Goal: Information Seeking & Learning: Check status

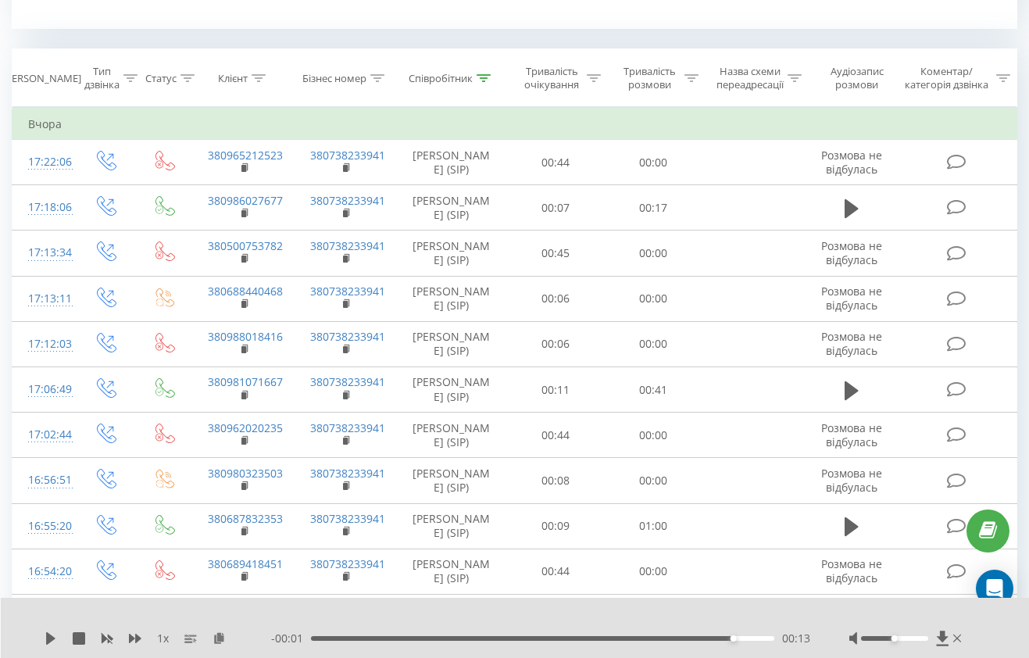
scroll to position [537, 0]
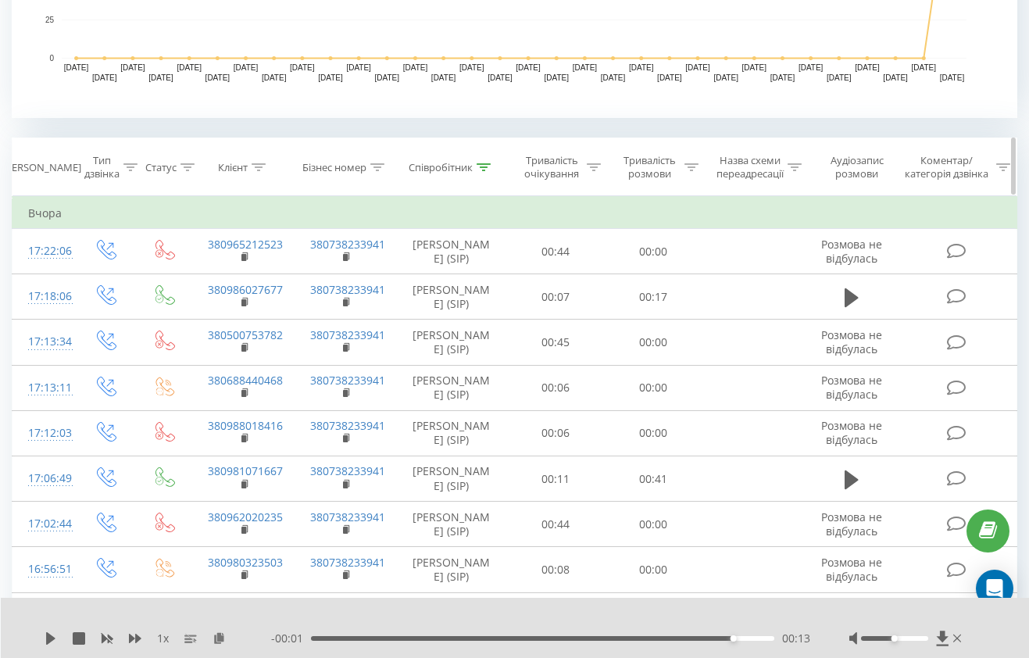
click at [474, 163] on div "Співробітник" at bounding box center [450, 167] width 82 height 13
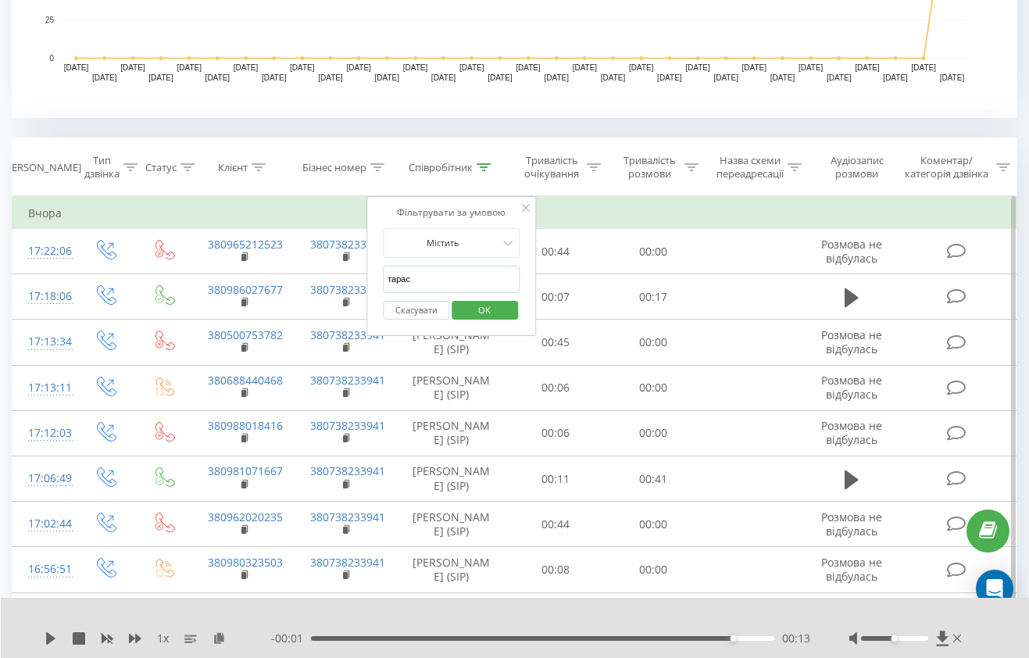
click at [455, 275] on input "тарас" at bounding box center [451, 279] width 137 height 27
type input "т"
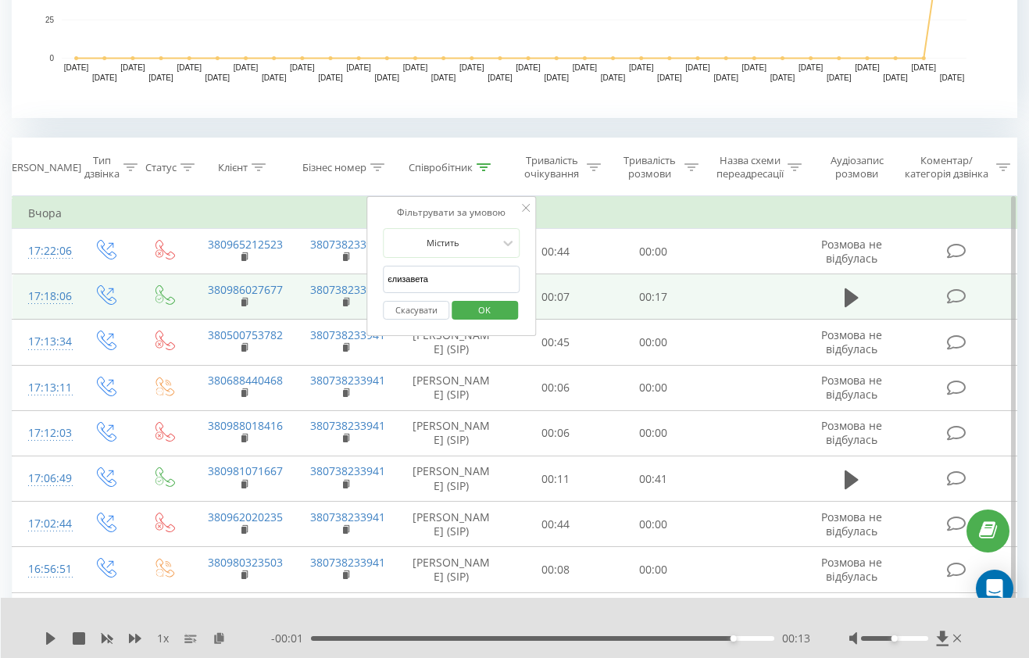
type input "[PERSON_NAME]"
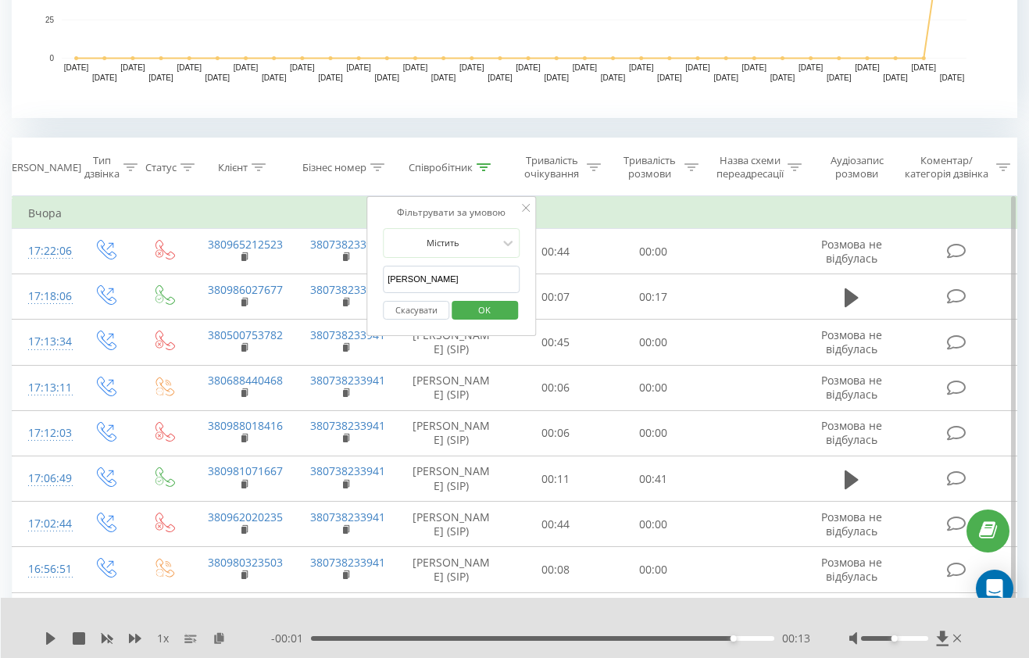
click at [493, 313] on span "OK" at bounding box center [484, 310] width 44 height 24
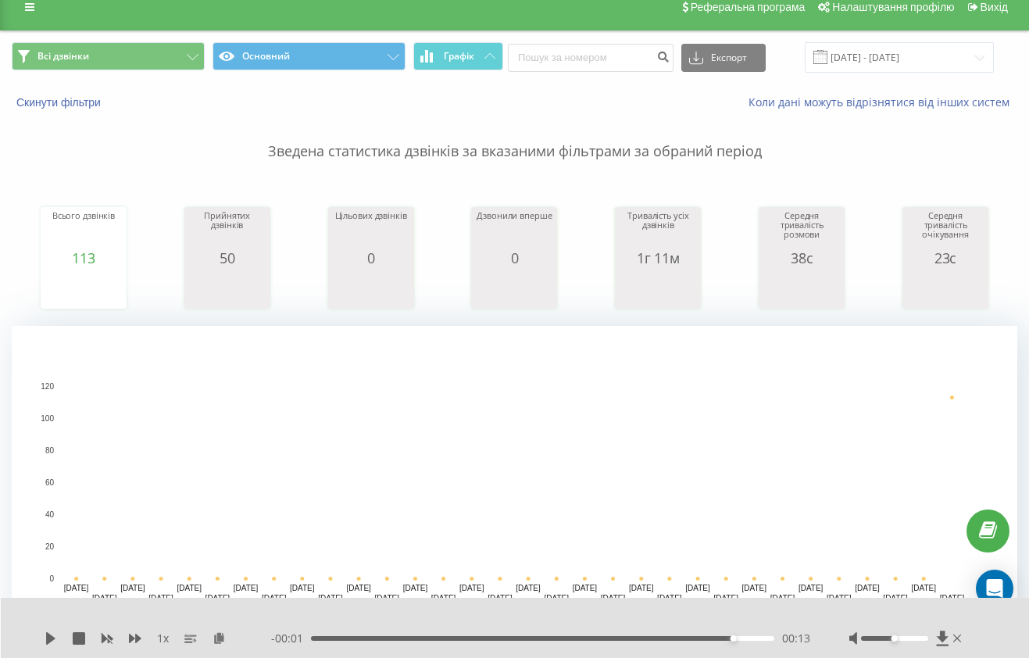
scroll to position [18, 0]
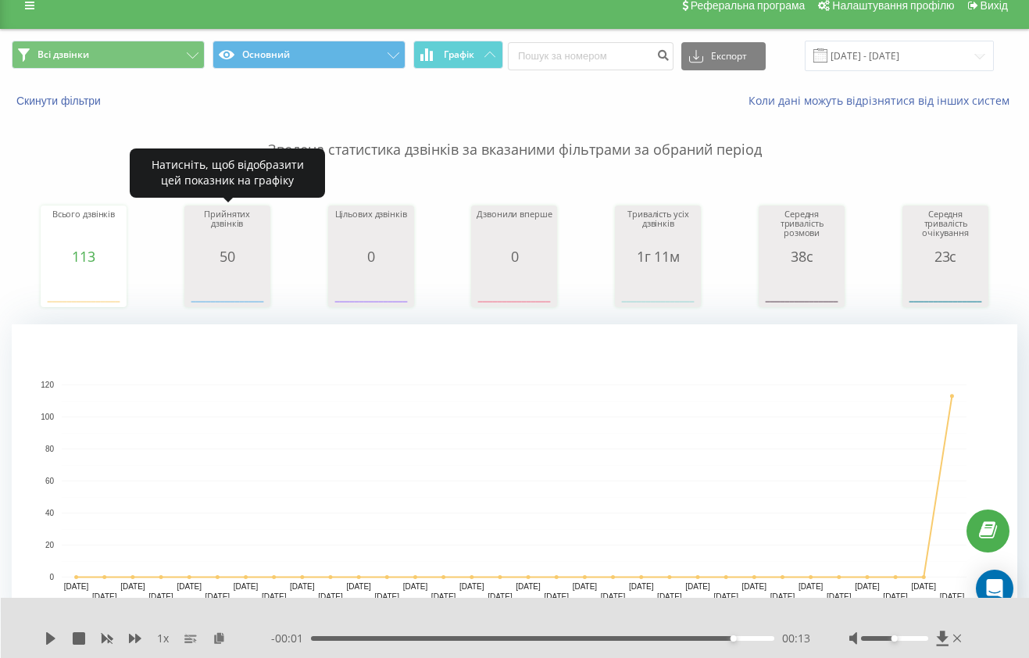
click at [249, 267] on icon "A chart." at bounding box center [227, 287] width 78 height 47
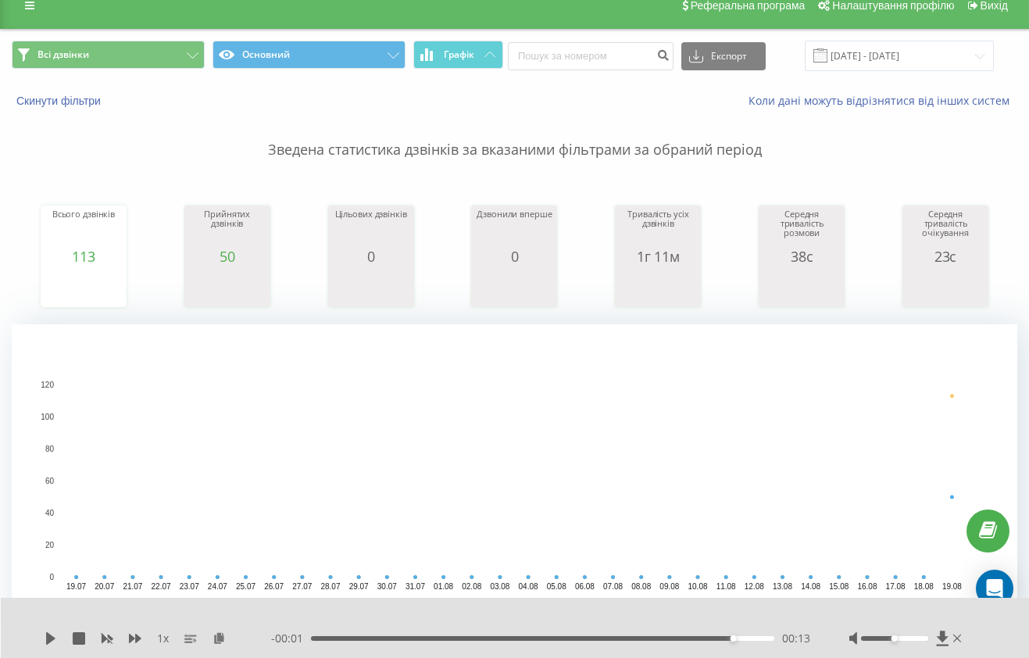
scroll to position [0, 0]
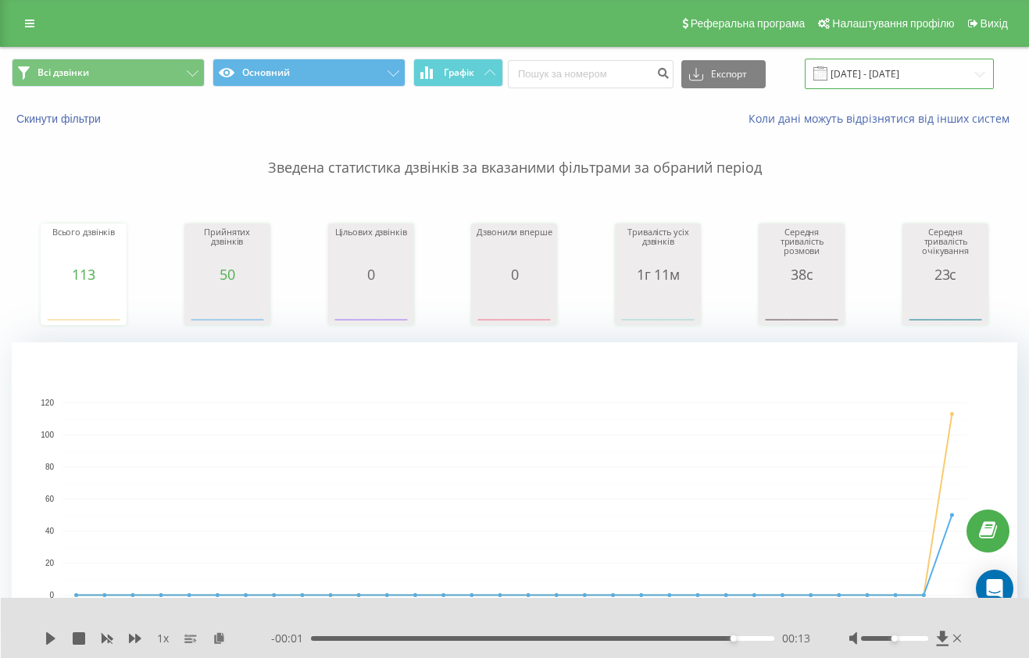
click at [855, 70] on input "[DATE] - [DATE]" at bounding box center [899, 74] width 189 height 30
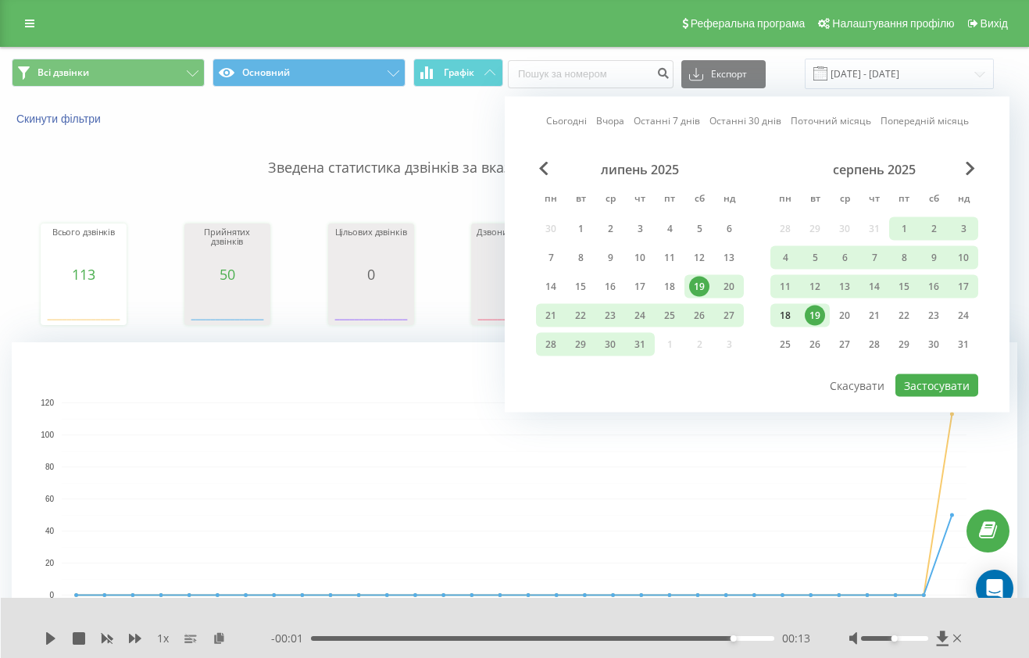
click at [786, 311] on div "18" at bounding box center [785, 315] width 20 height 20
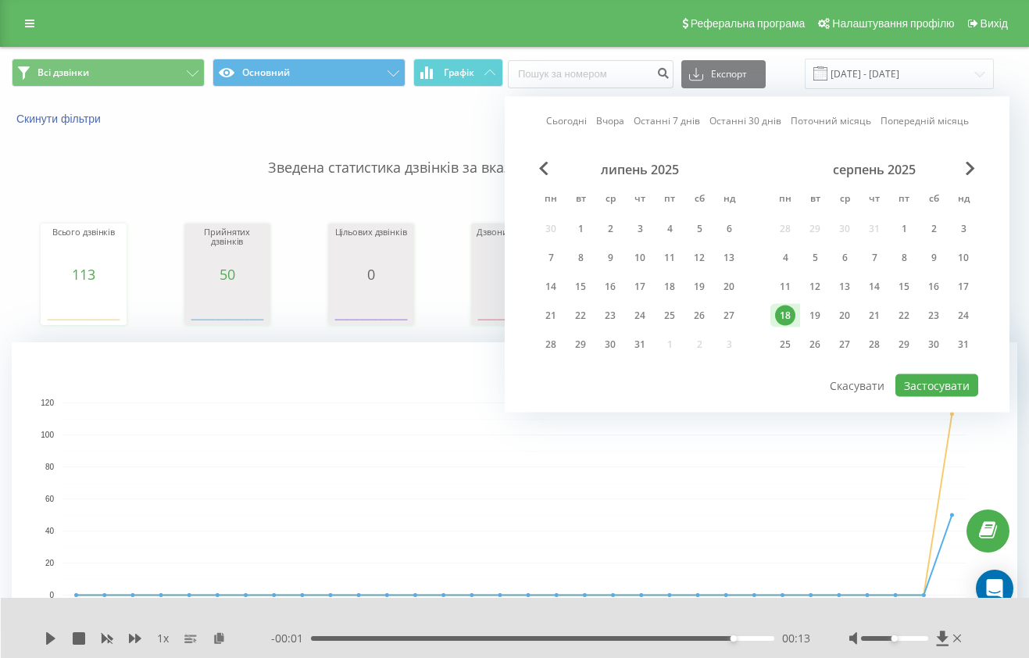
click at [786, 311] on div "18" at bounding box center [785, 315] width 20 height 20
click at [931, 380] on button "Застосувати" at bounding box center [936, 385] width 83 height 23
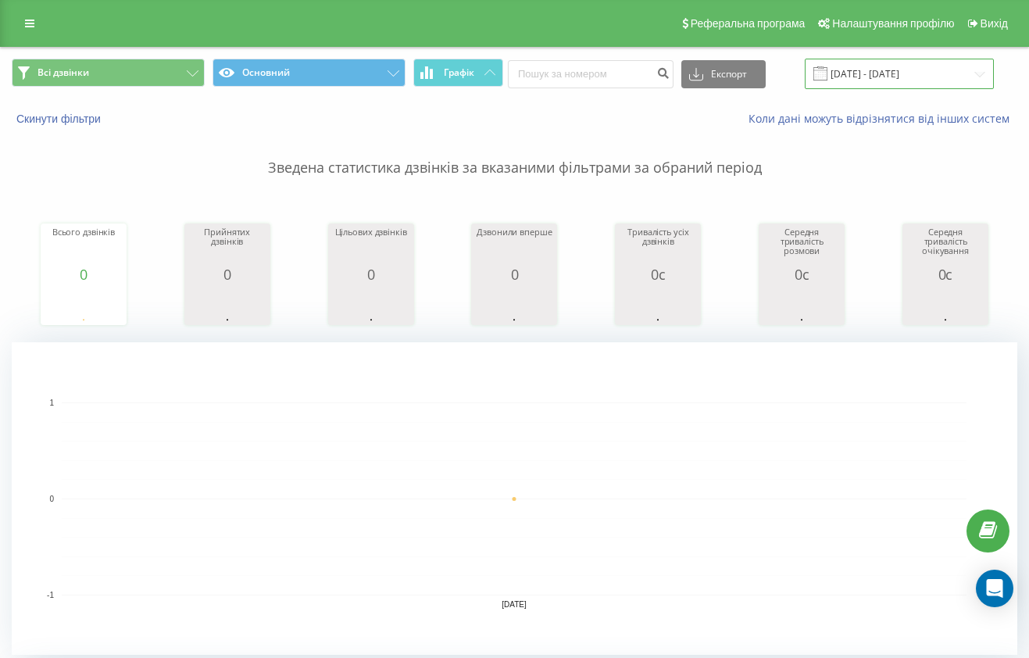
click at [916, 79] on input "[DATE] - [DATE]" at bounding box center [899, 74] width 189 height 30
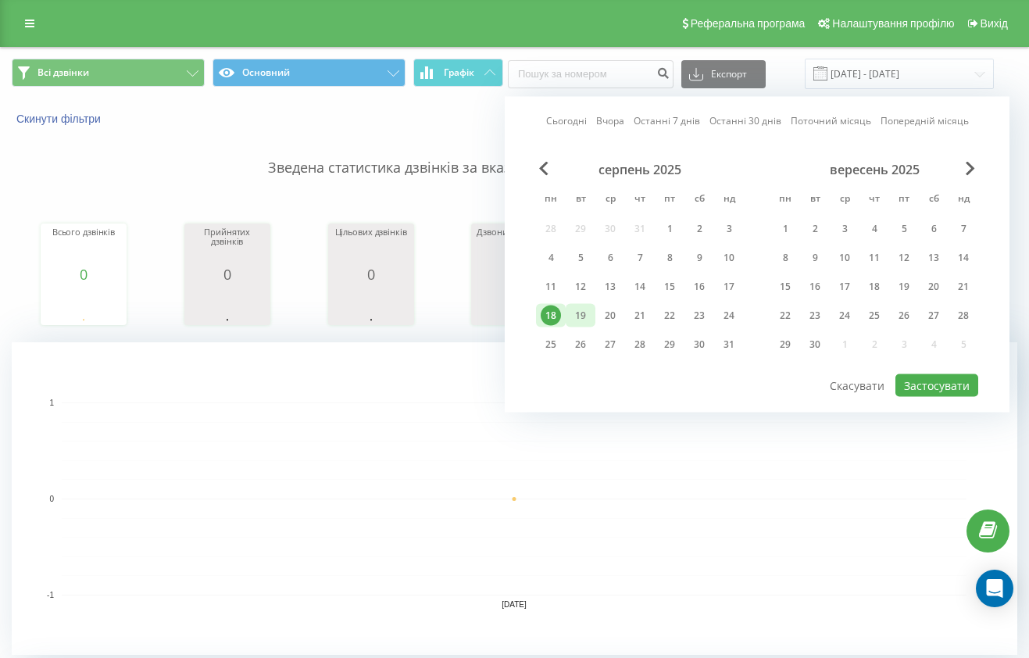
click at [579, 318] on div "19" at bounding box center [580, 315] width 20 height 20
click at [933, 380] on button "Застосувати" at bounding box center [936, 385] width 83 height 23
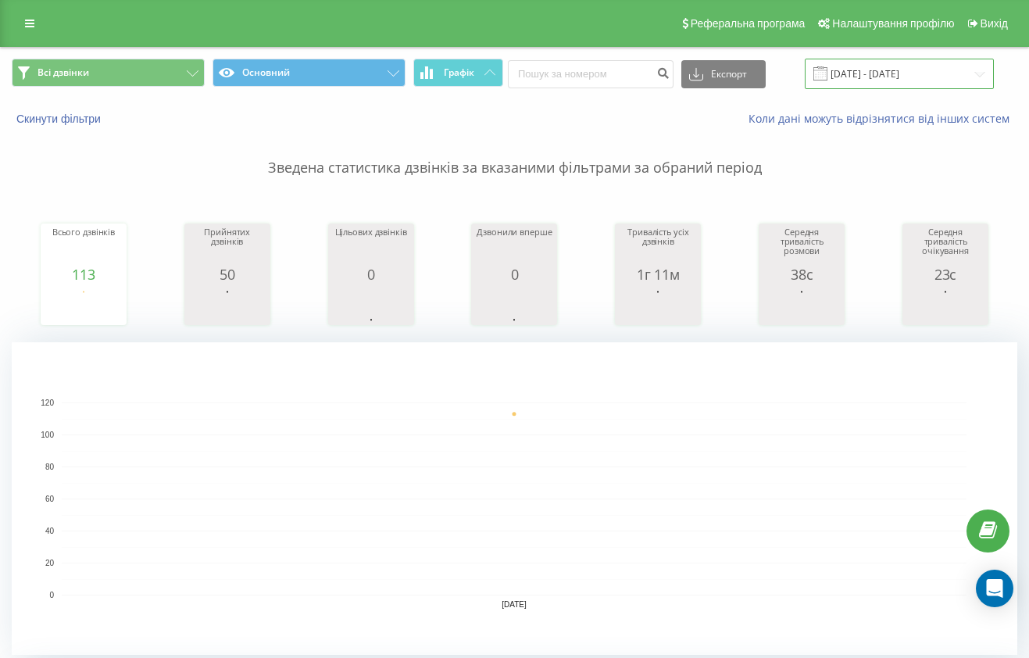
click at [849, 67] on input "[DATE] - [DATE]" at bounding box center [899, 74] width 189 height 30
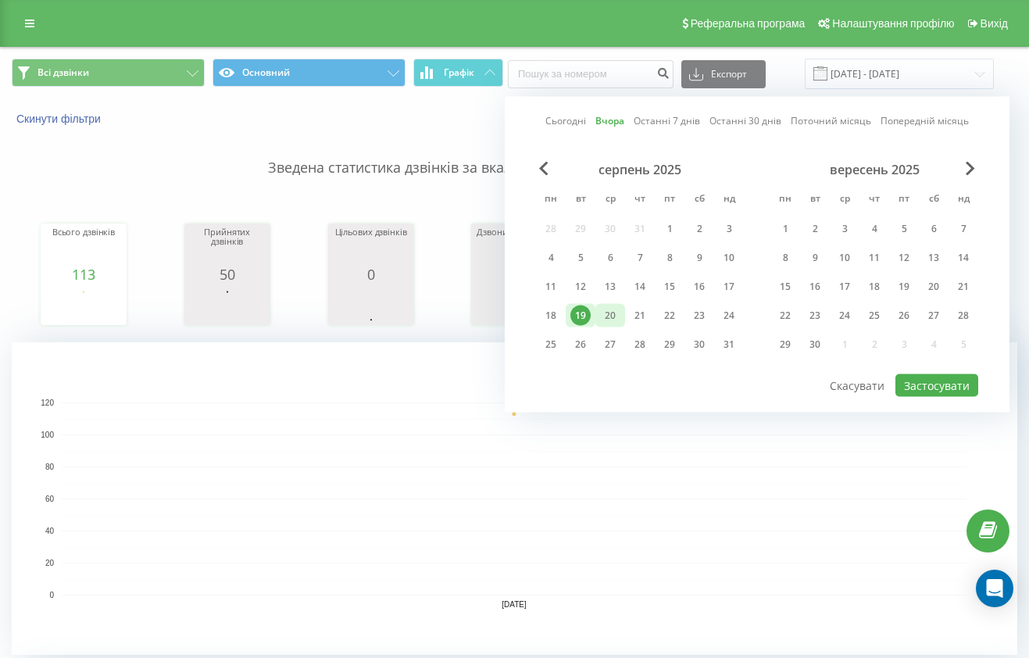
click at [609, 311] on div "20" at bounding box center [610, 315] width 20 height 20
click at [944, 382] on button "Застосувати" at bounding box center [936, 385] width 83 height 23
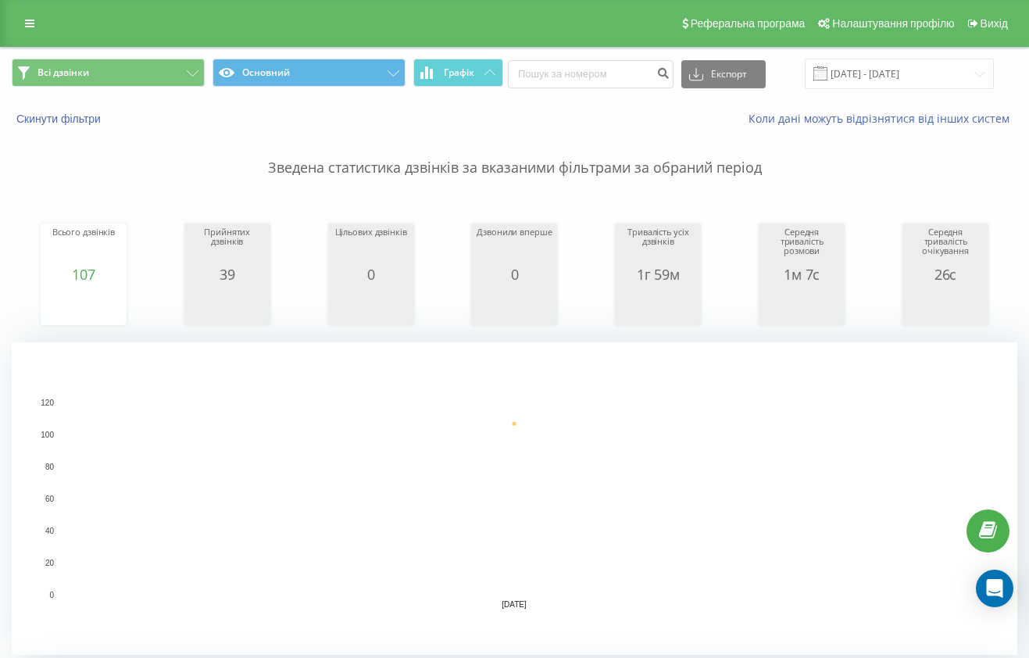
scroll to position [53, 0]
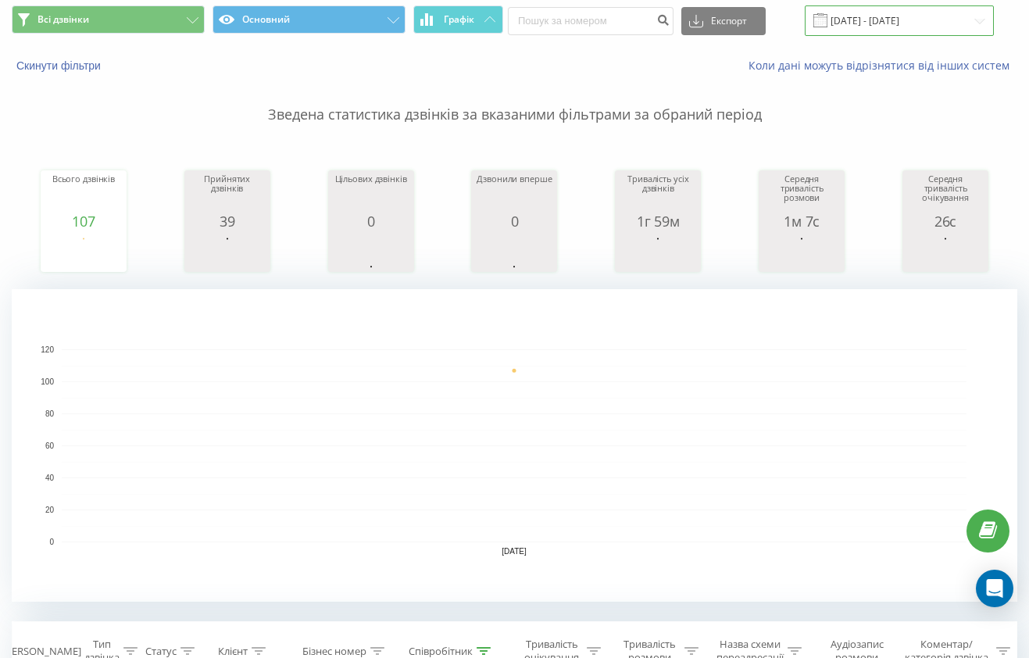
click at [868, 20] on input "[DATE] - [DATE]" at bounding box center [899, 20] width 189 height 30
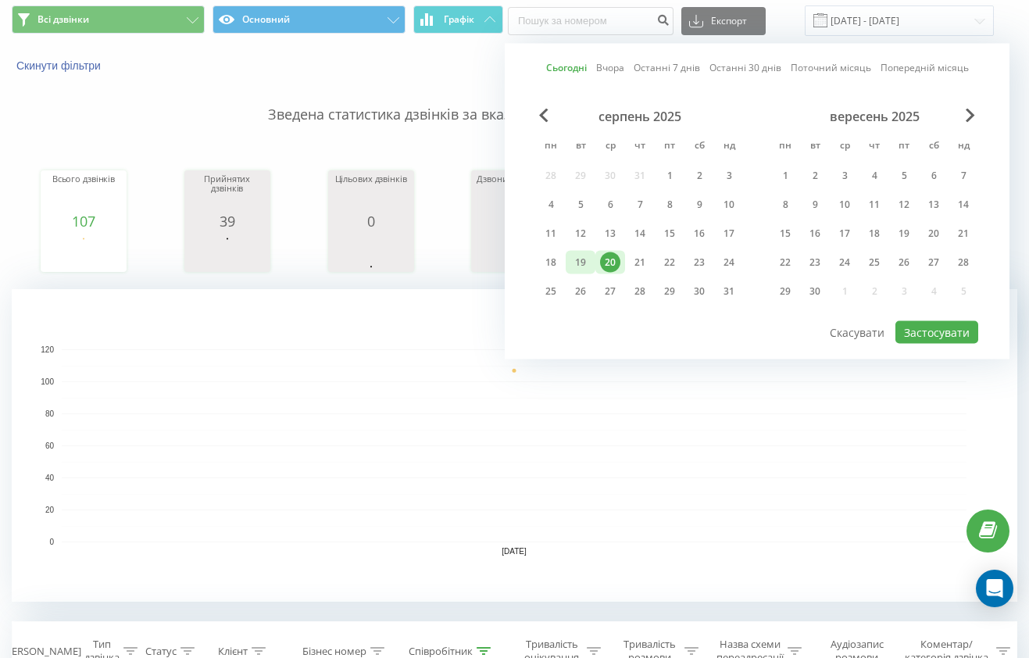
click at [583, 261] on div "19" at bounding box center [580, 262] width 20 height 20
click at [947, 327] on button "Застосувати" at bounding box center [936, 332] width 83 height 23
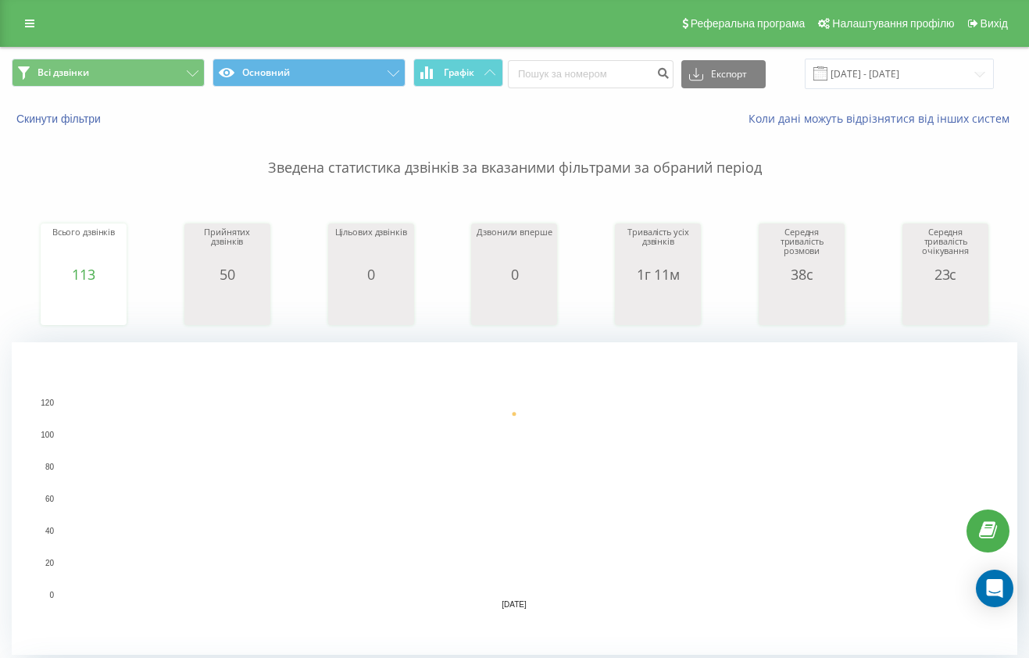
scroll to position [14, 0]
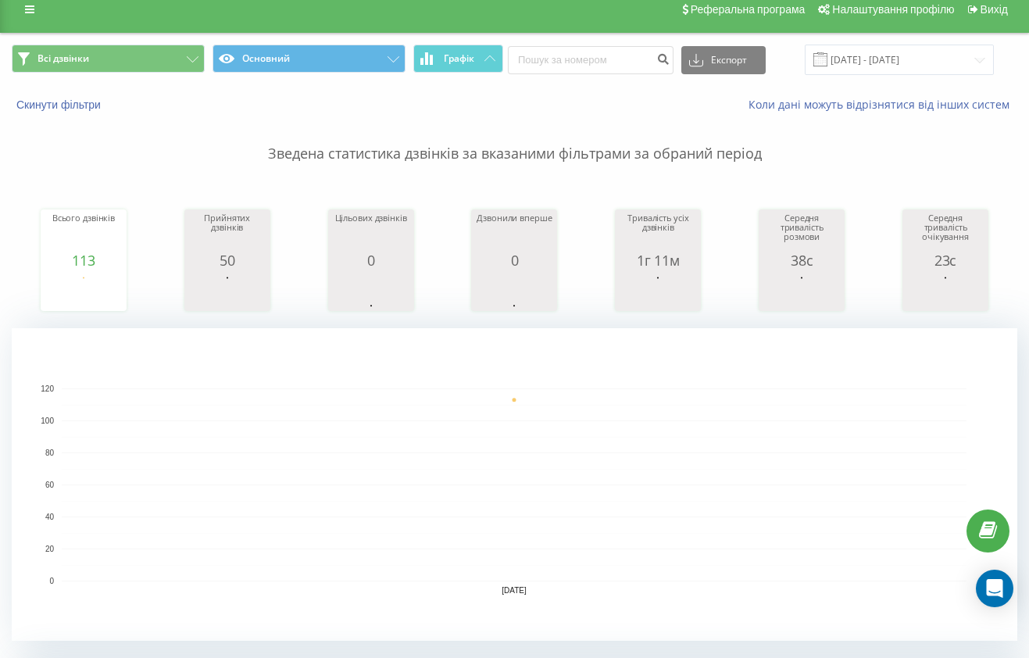
click at [827, 59] on span at bounding box center [820, 59] width 14 height 14
click at [915, 64] on input "[DATE] - [DATE]" at bounding box center [899, 60] width 189 height 30
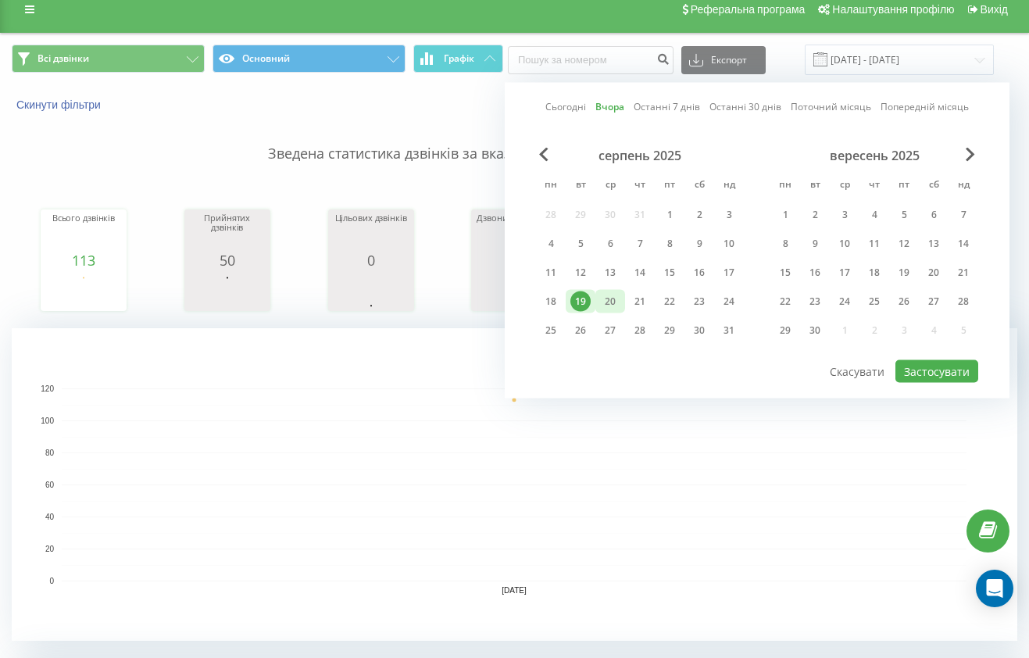
click at [614, 305] on div "20" at bounding box center [610, 301] width 20 height 20
click at [920, 369] on button "Застосувати" at bounding box center [936, 371] width 83 height 23
type input "[DATE] - [DATE]"
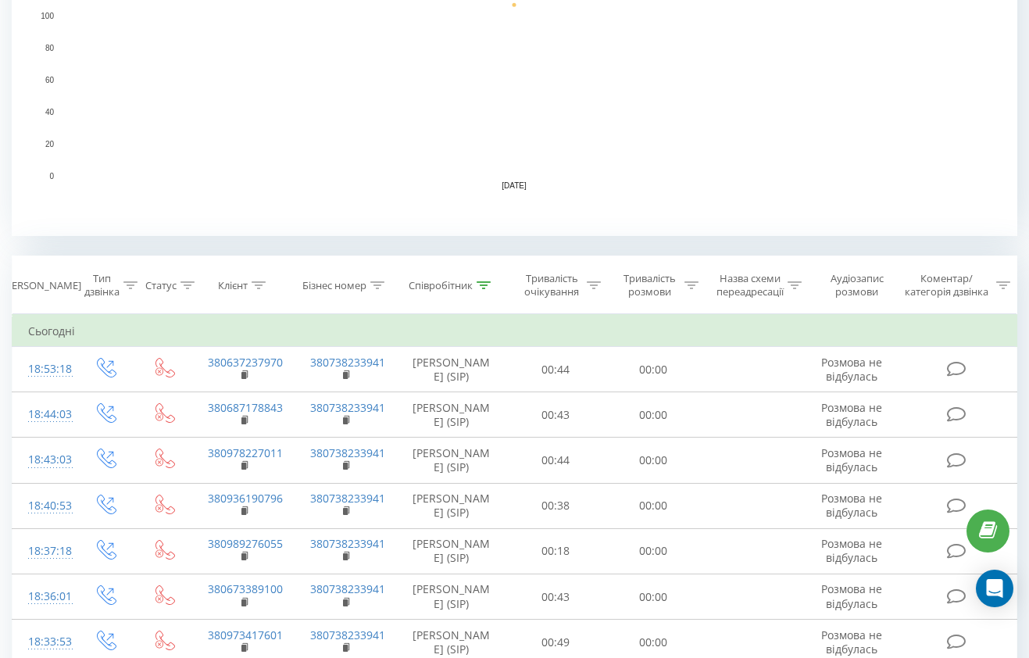
scroll to position [420, 0]
click at [463, 282] on div "Співробітник" at bounding box center [441, 283] width 64 height 13
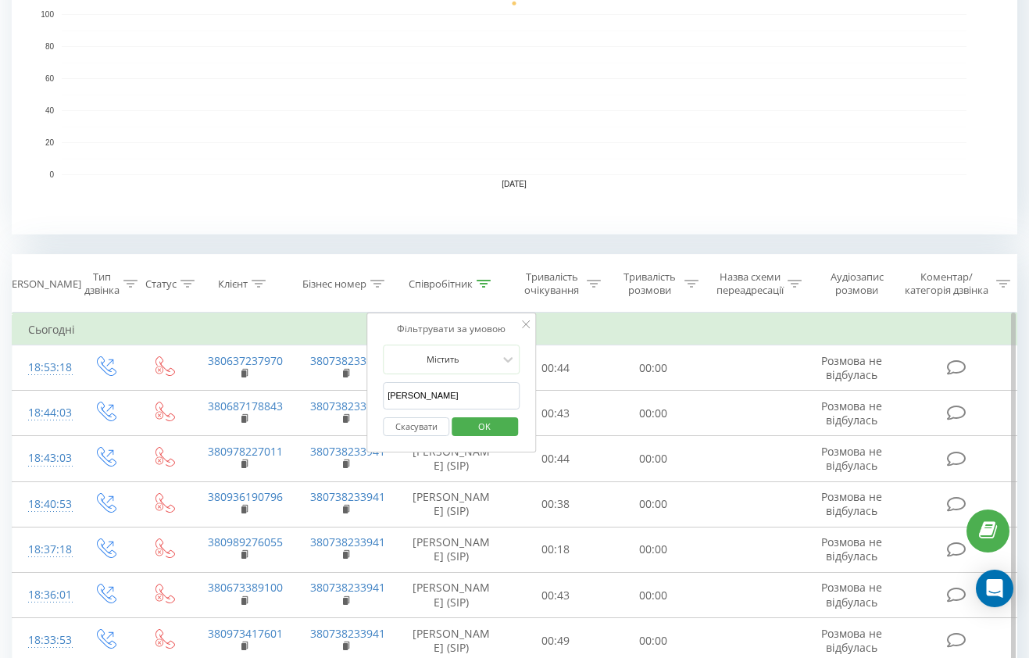
click at [452, 390] on input "[PERSON_NAME]" at bounding box center [451, 395] width 137 height 27
type input "макс"
click at [501, 422] on span "OK" at bounding box center [484, 426] width 44 height 24
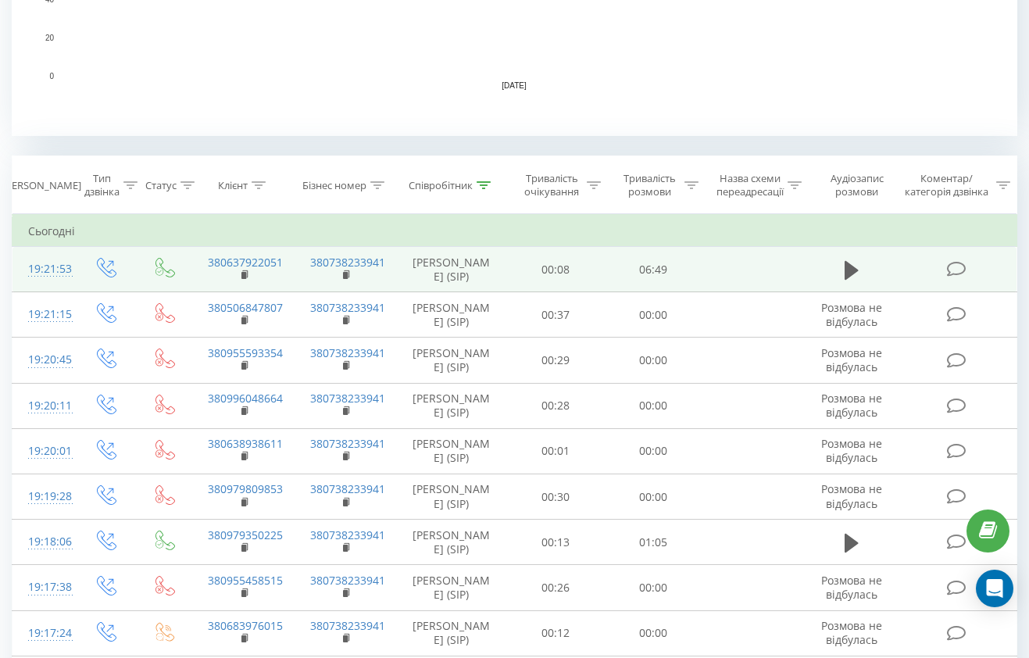
scroll to position [526, 0]
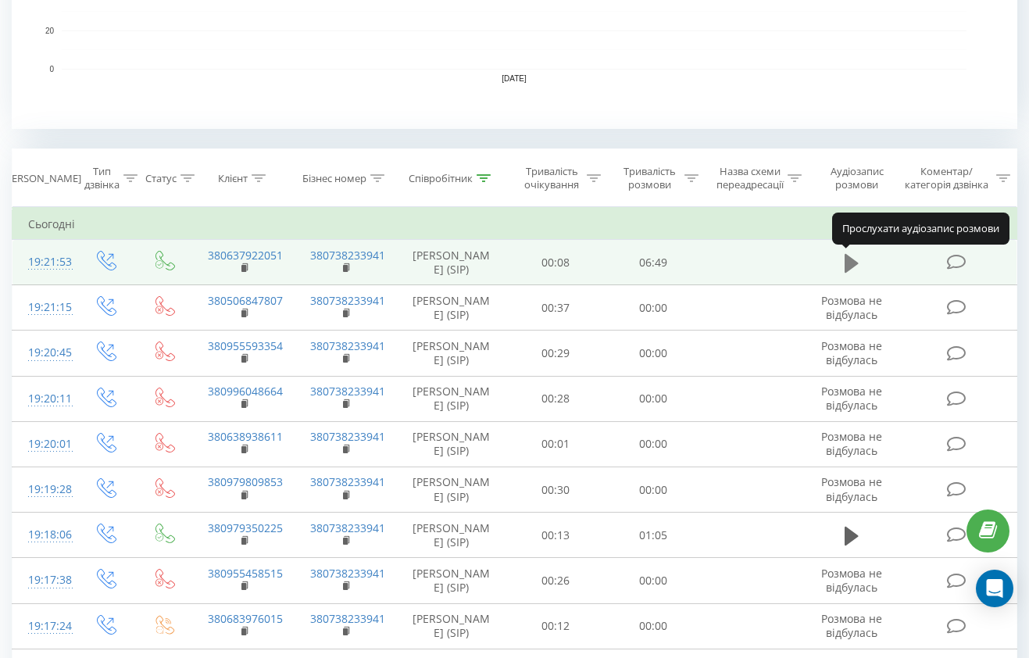
click at [845, 255] on icon at bounding box center [851, 262] width 14 height 19
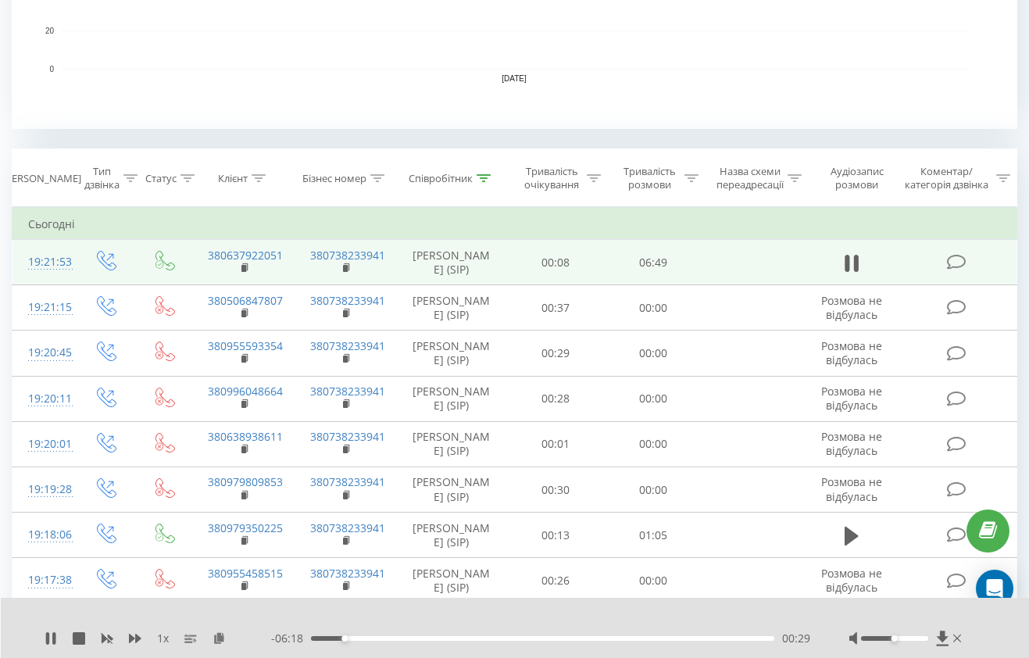
click at [166, 637] on span "1 x" at bounding box center [163, 638] width 12 height 16
click at [52, 634] on icon at bounding box center [51, 638] width 12 height 12
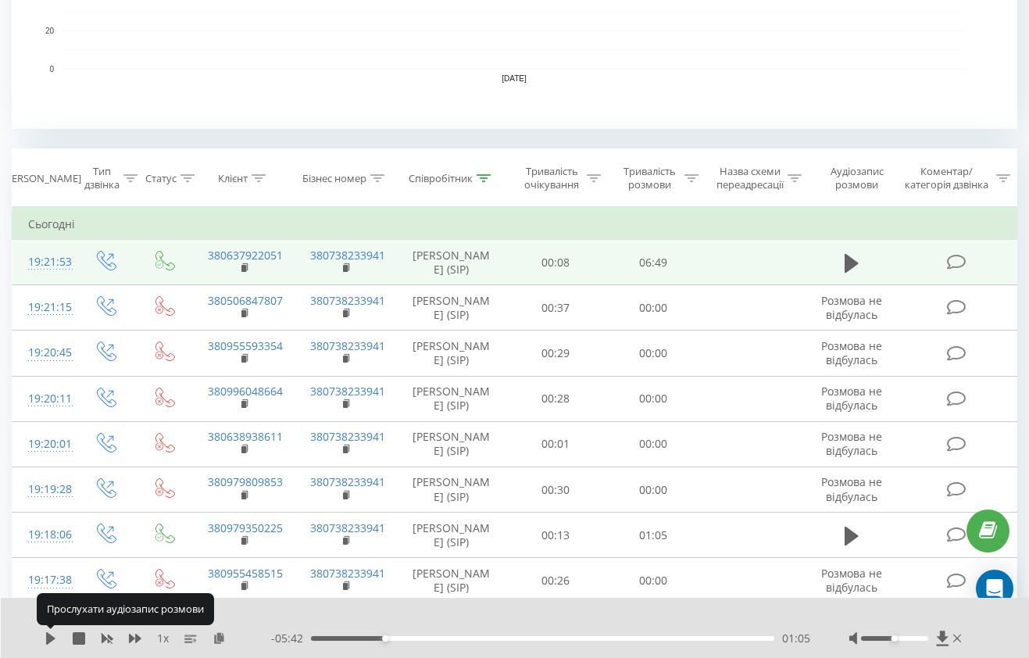
click at [52, 634] on icon at bounding box center [51, 638] width 12 height 12
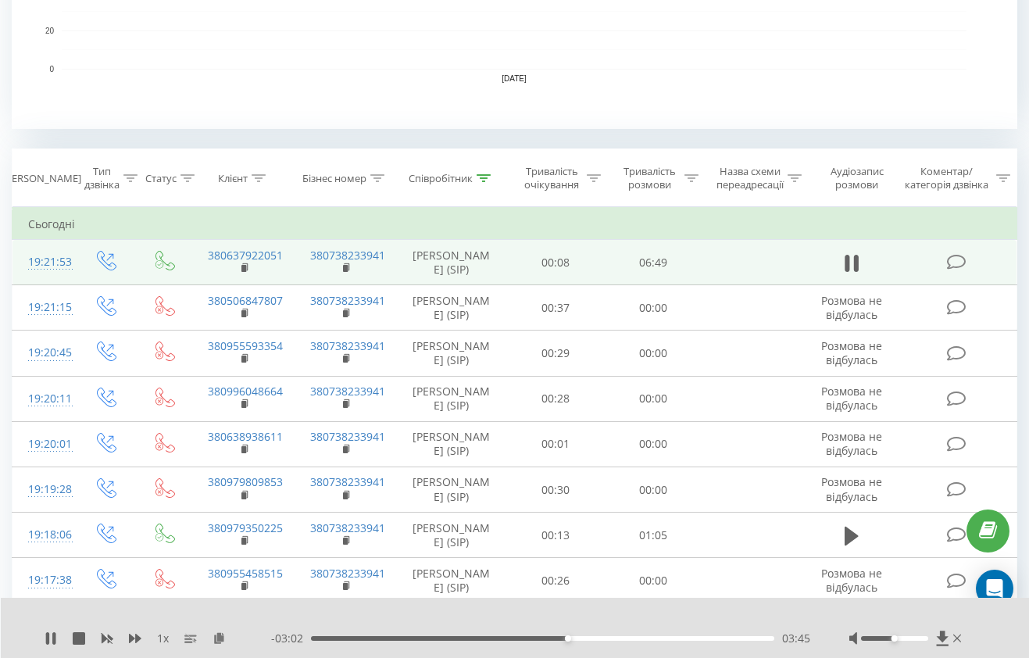
click at [604, 637] on div "03:45" at bounding box center [542, 638] width 463 height 5
click at [663, 641] on div "- 02:29 04:18 04:18" at bounding box center [540, 638] width 539 height 16
click at [659, 637] on div "04:19" at bounding box center [542, 638] width 463 height 5
click at [700, 637] on div "05:42" at bounding box center [542, 638] width 463 height 5
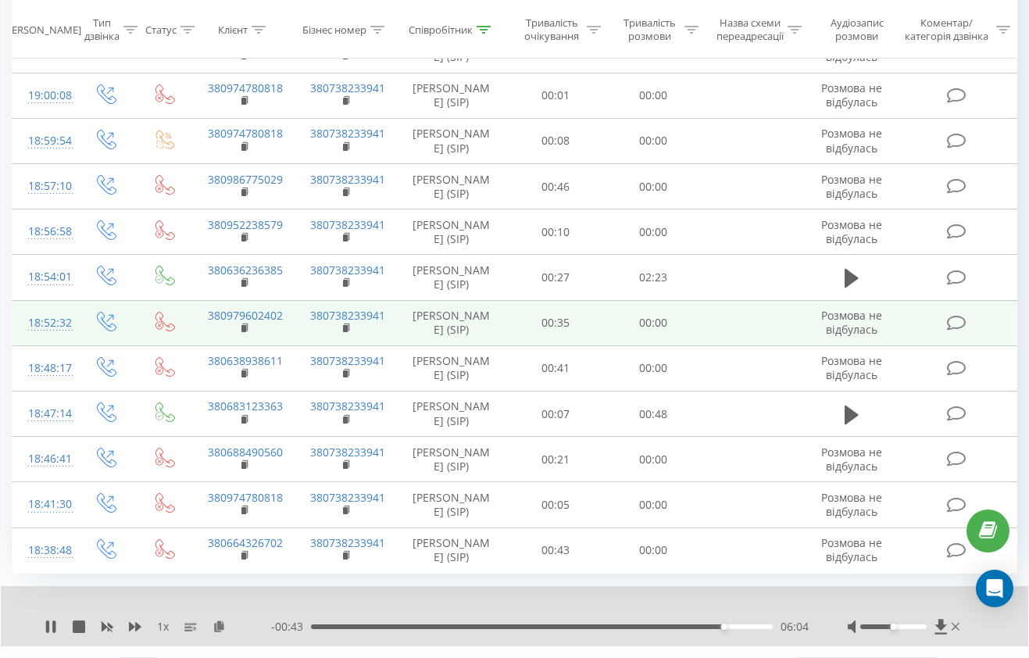
scroll to position [1331, 0]
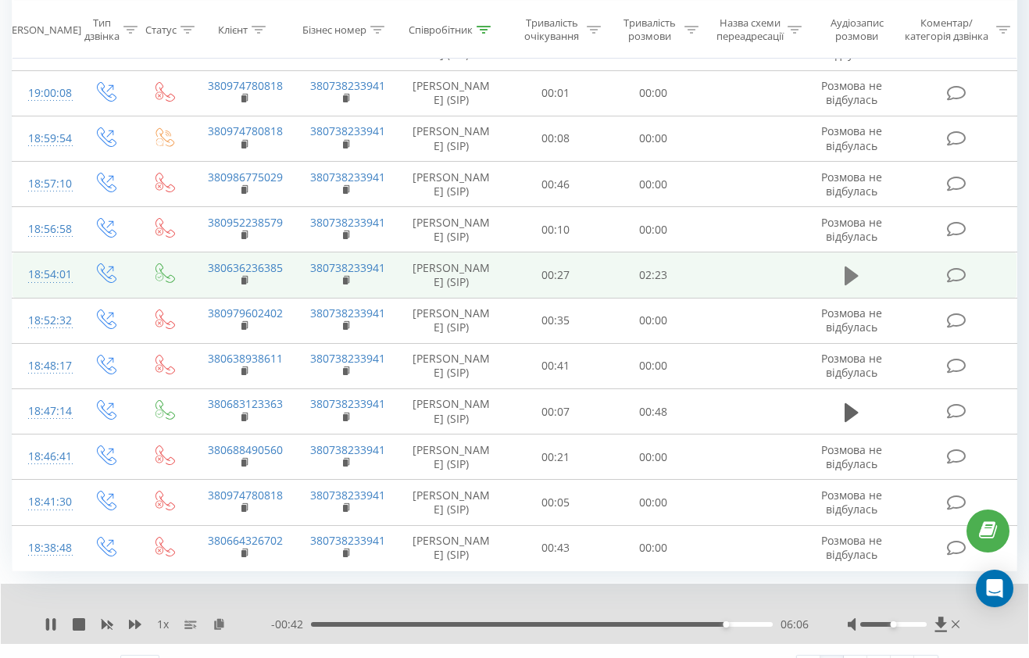
click at [850, 273] on icon at bounding box center [851, 275] width 14 height 19
click at [347, 622] on div "00:00" at bounding box center [542, 624] width 462 height 5
click at [52, 627] on icon at bounding box center [51, 624] width 12 height 12
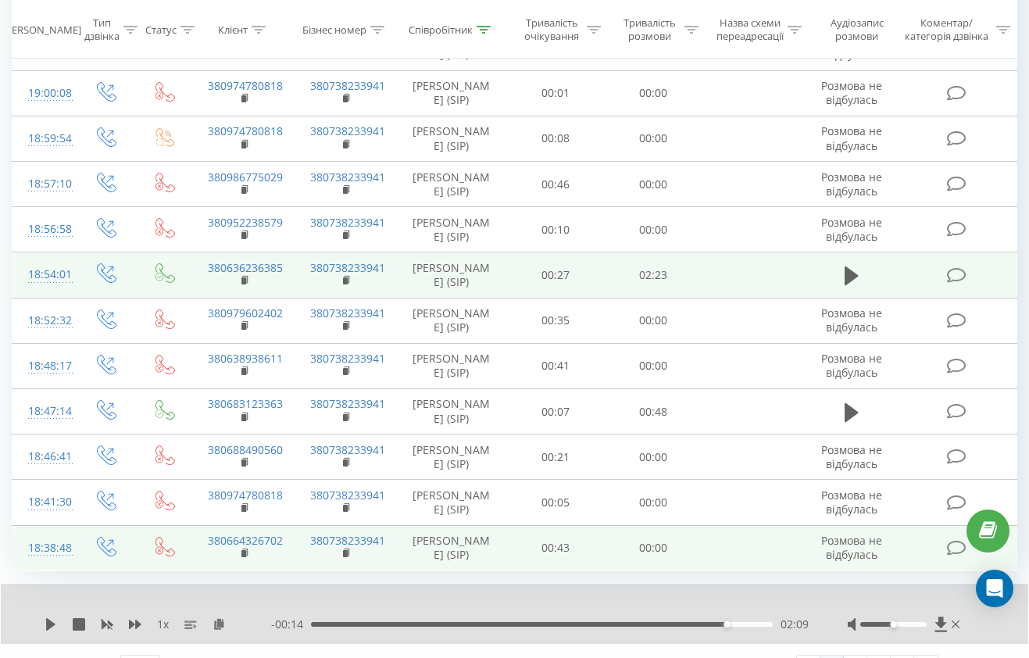
scroll to position [1363, 0]
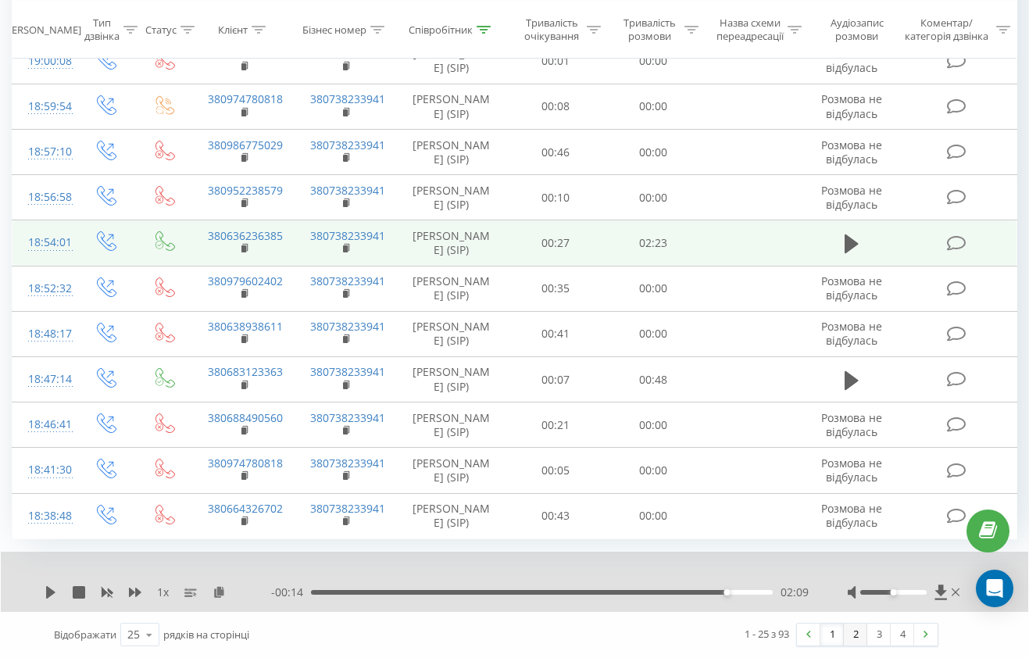
click at [856, 632] on link "2" at bounding box center [855, 634] width 23 height 22
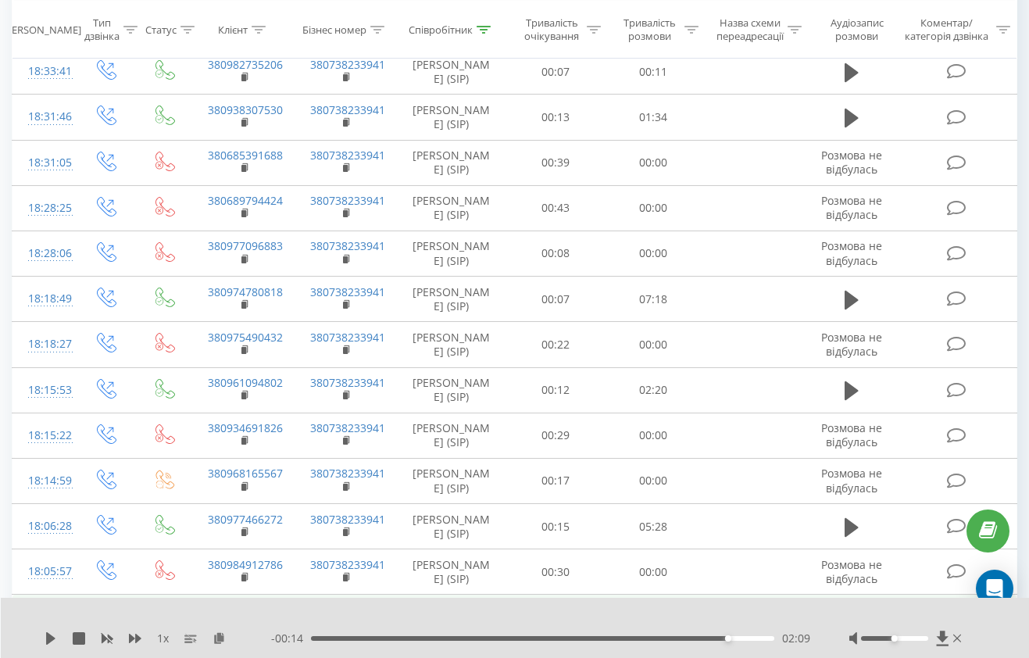
scroll to position [1014, 0]
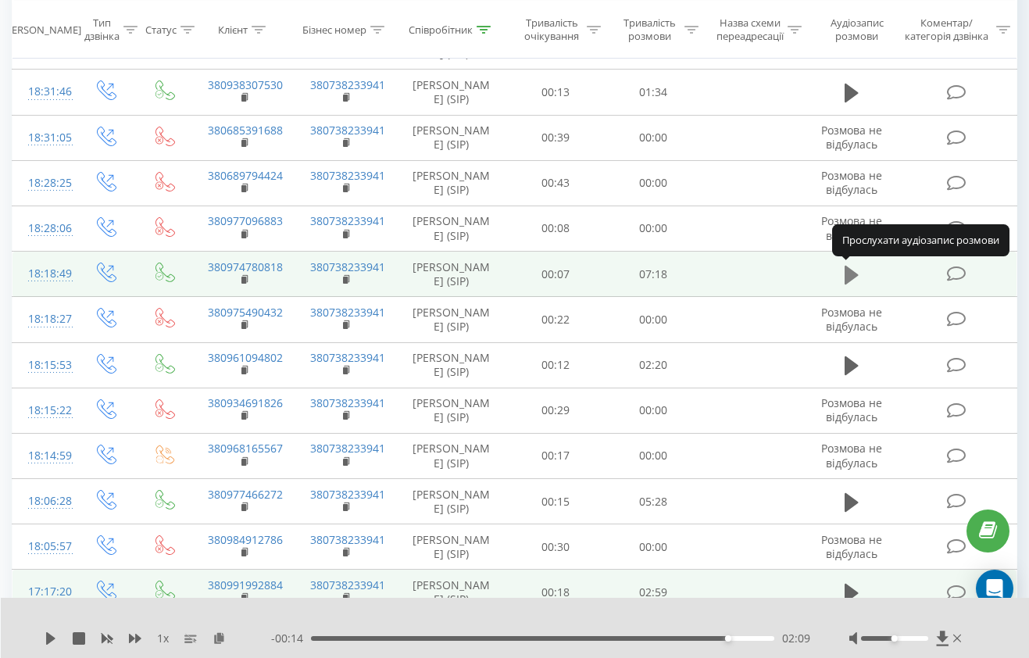
click at [849, 273] on icon at bounding box center [851, 275] width 14 height 19
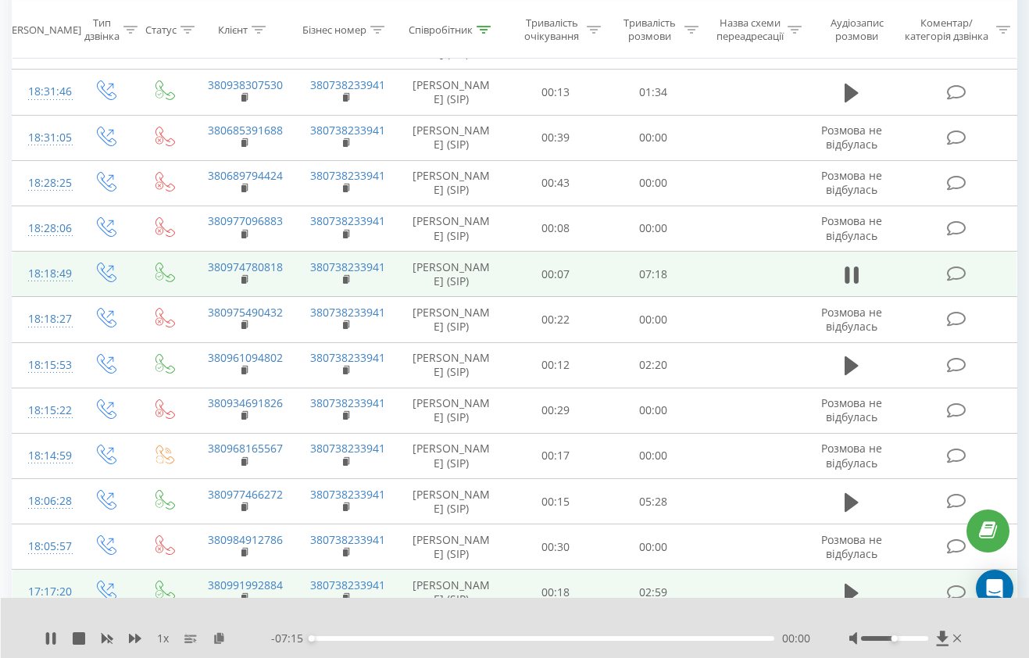
click at [325, 638] on div "00:00" at bounding box center [542, 638] width 463 height 5
